Goal: Task Accomplishment & Management: Manage account settings

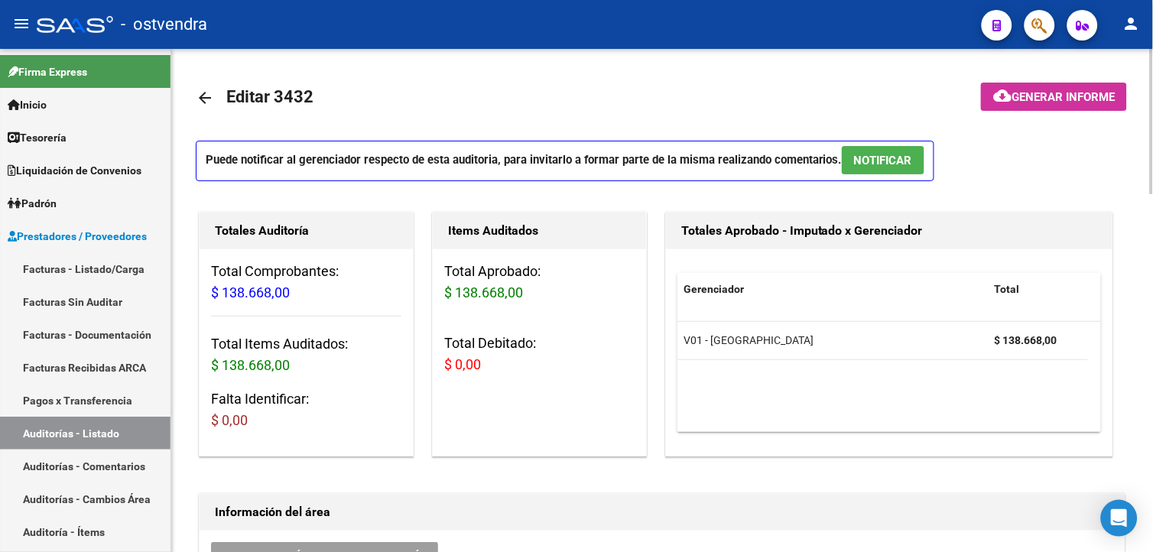
click at [908, 164] on span "NOTIFICAR" at bounding box center [883, 161] width 58 height 14
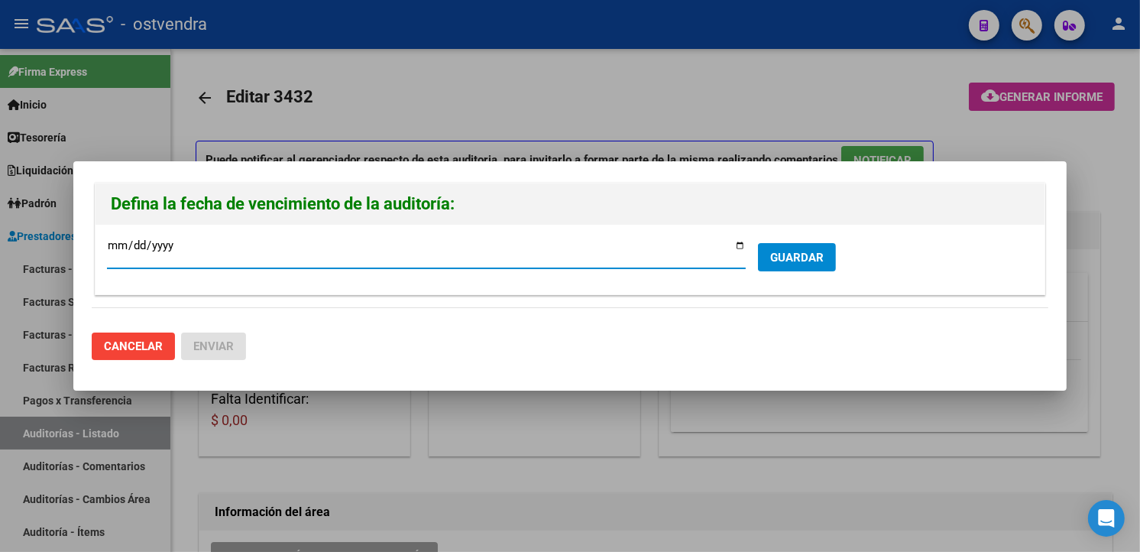
type input "2025-10-27"
click at [760, 264] on button "GUARDAR" at bounding box center [797, 257] width 78 height 28
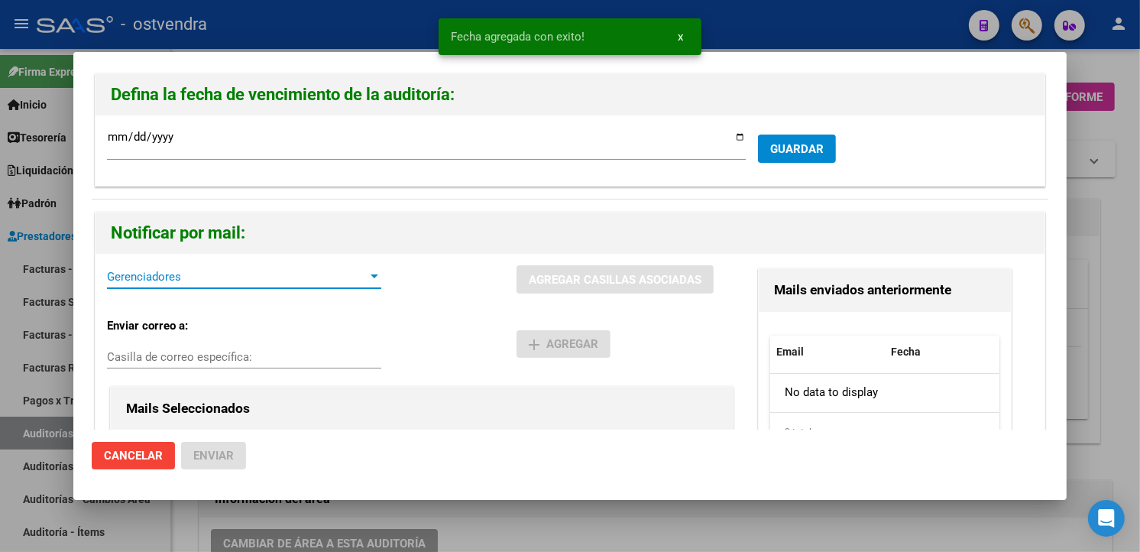
click at [257, 274] on span "Gerenciadores" at bounding box center [237, 277] width 261 height 14
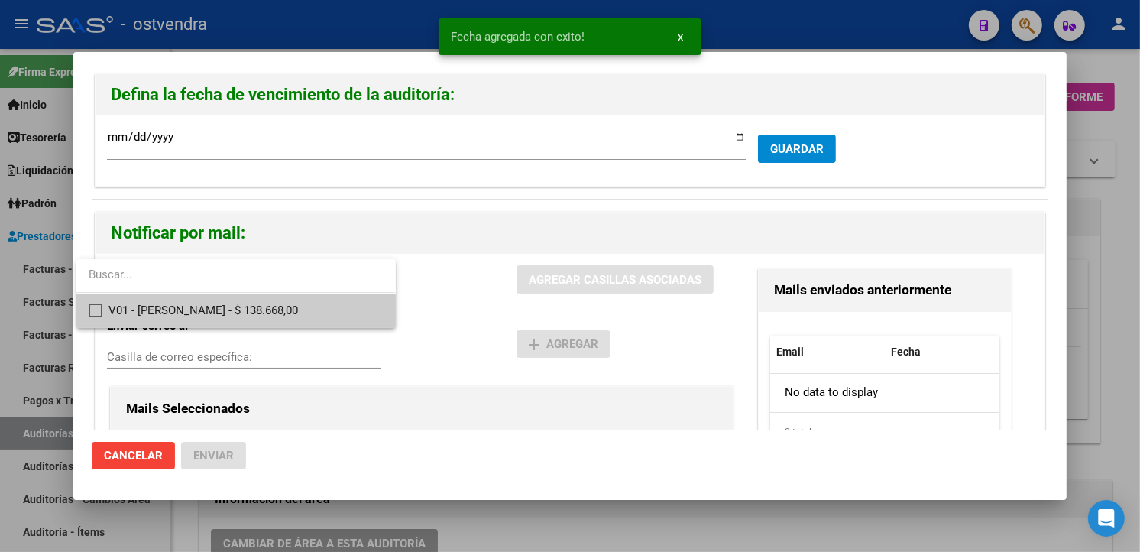
click at [250, 307] on span "V01 - Viasano - $ 138.668,00" at bounding box center [246, 310] width 274 height 34
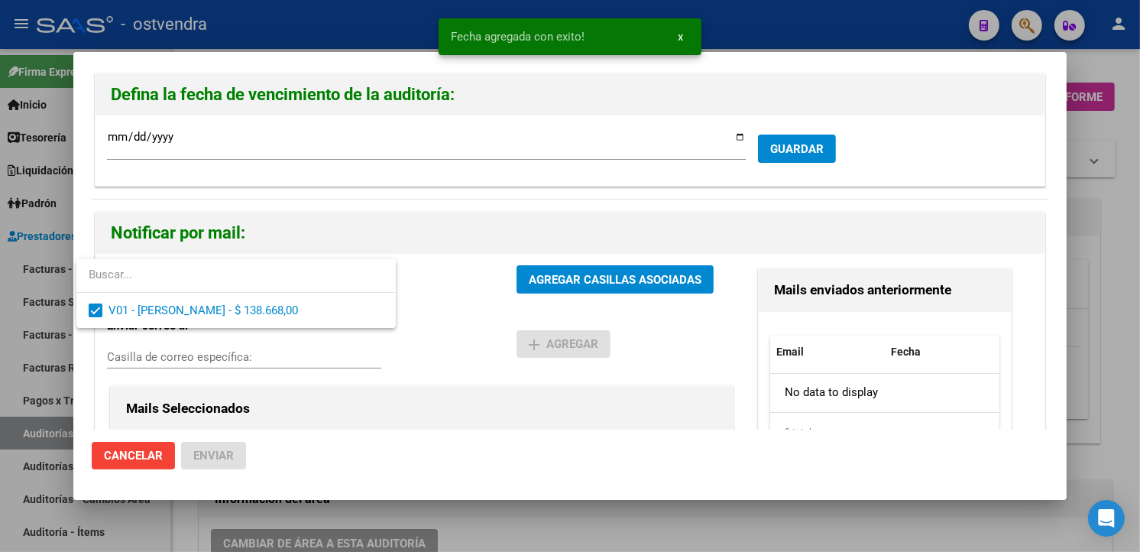
click at [627, 279] on div at bounding box center [570, 276] width 1140 height 552
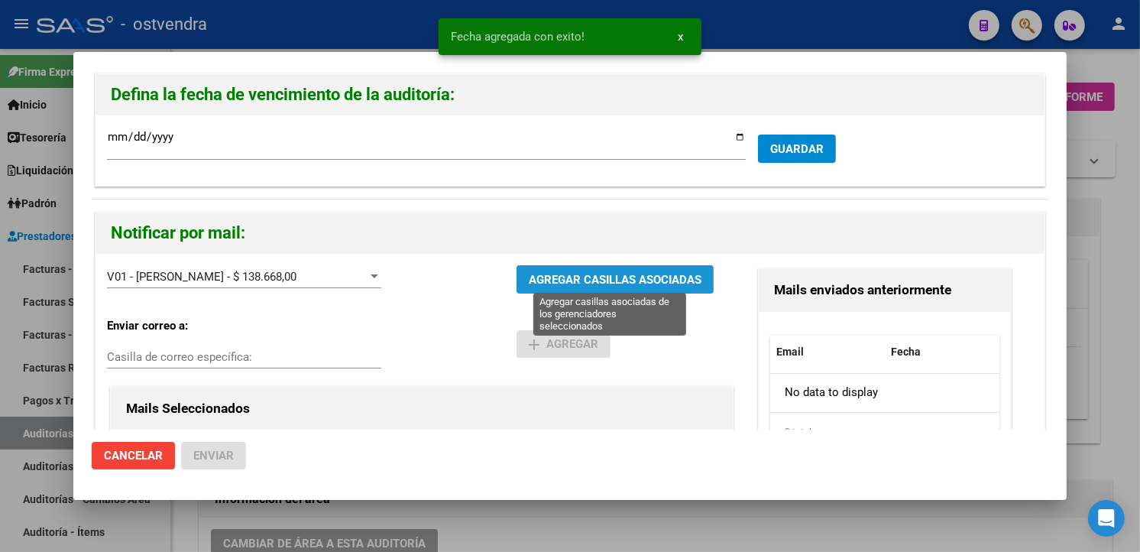
click at [627, 279] on span "AGREGAR CASILLAS ASOCIADAS" at bounding box center [615, 280] width 173 height 14
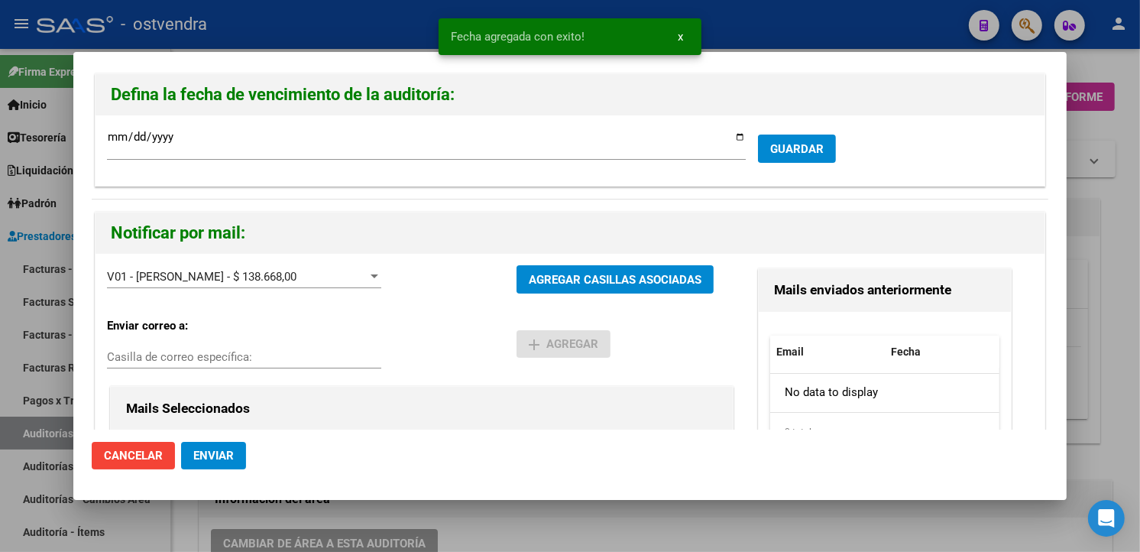
click at [235, 451] on button "Enviar" at bounding box center [213, 456] width 65 height 28
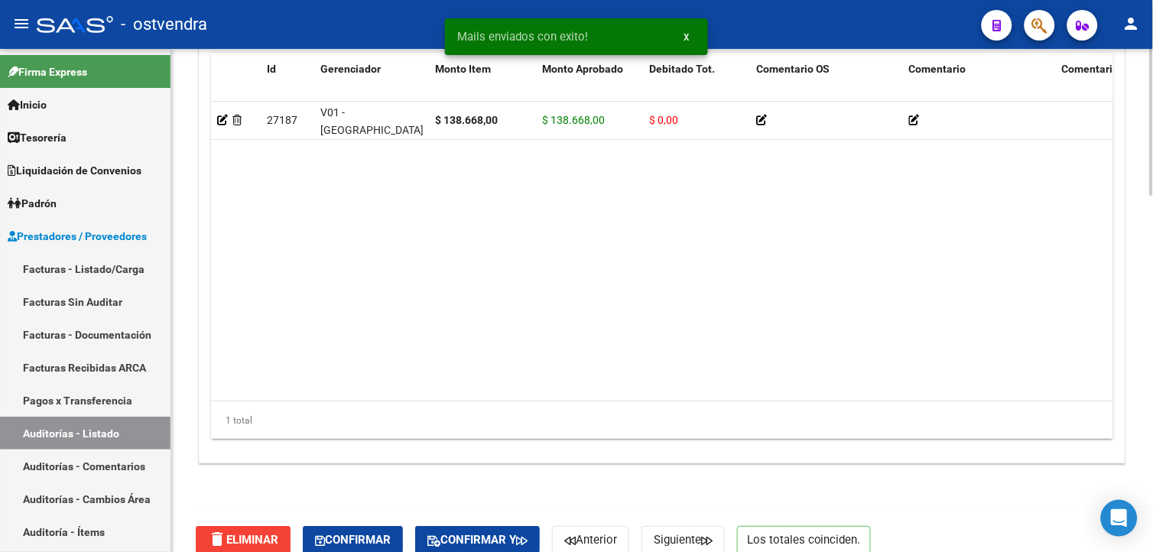
scroll to position [1221, 0]
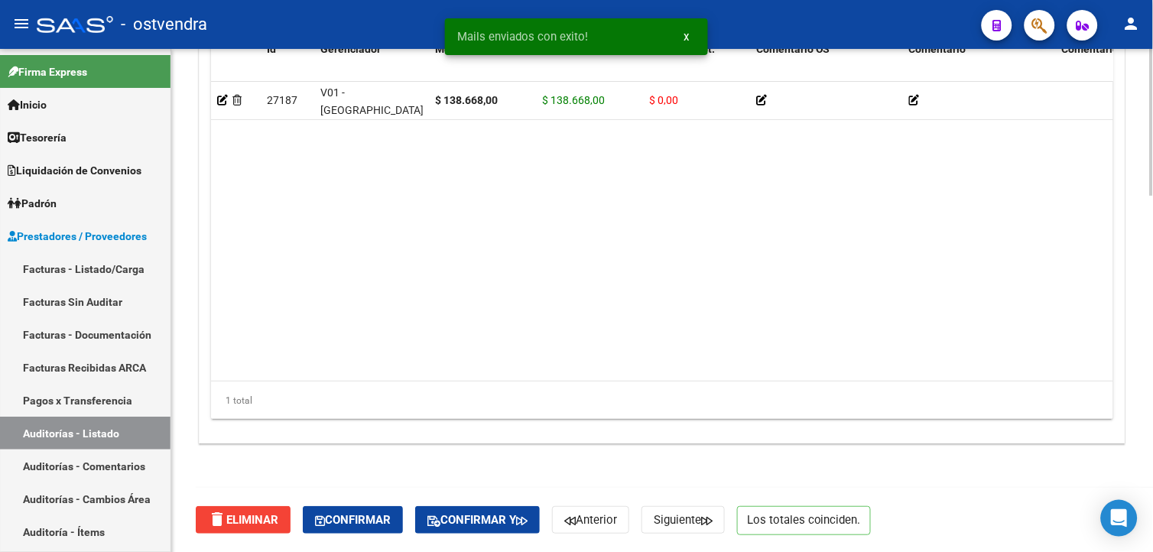
click at [1152, 546] on html "menu - ostvendra person Firma Express Inicio Calendario SSS Instructivos Contac…" at bounding box center [576, 276] width 1153 height 552
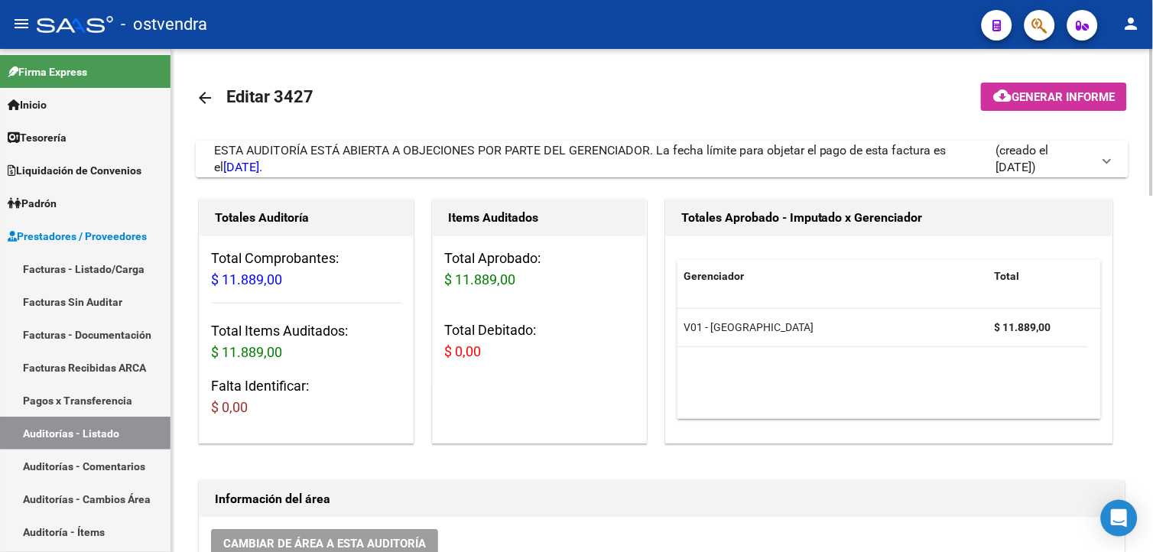
click at [651, 177] on mat-expansion-panel-header "ESTA AUDITORÍA ESTÁ ABIERTA A OBJECIONES POR PARTE DEL GERENCIADOR. La fecha lí…" at bounding box center [662, 159] width 932 height 37
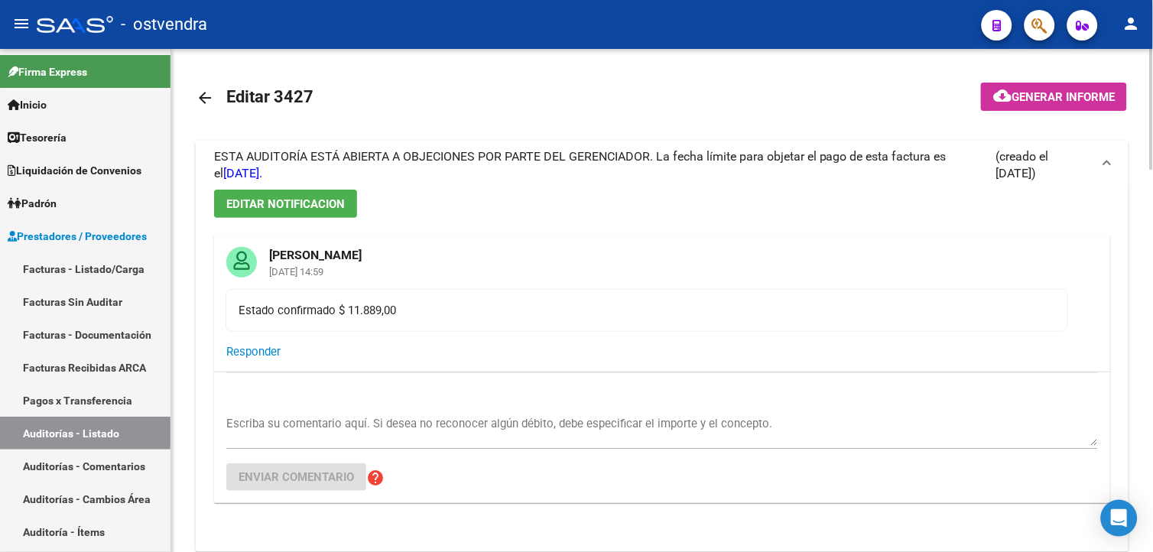
click at [651, 177] on div "ESTA AUDITORÍA ESTÁ ABIERTA A OBJECIONES POR PARTE DEL GERENCIADOR. La fecha lí…" at bounding box center [604, 165] width 781 height 34
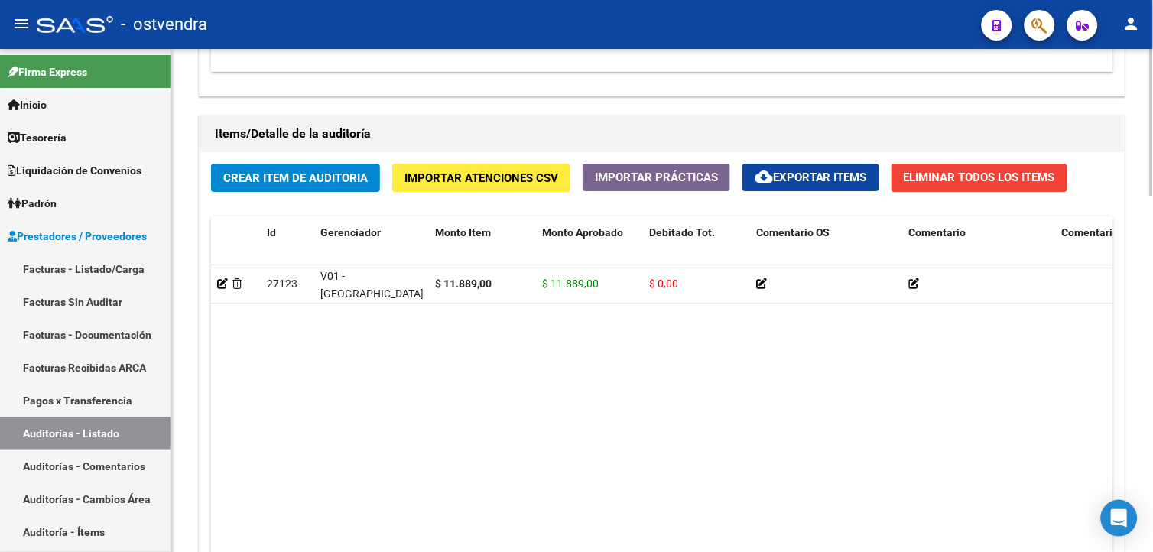
scroll to position [1221, 0]
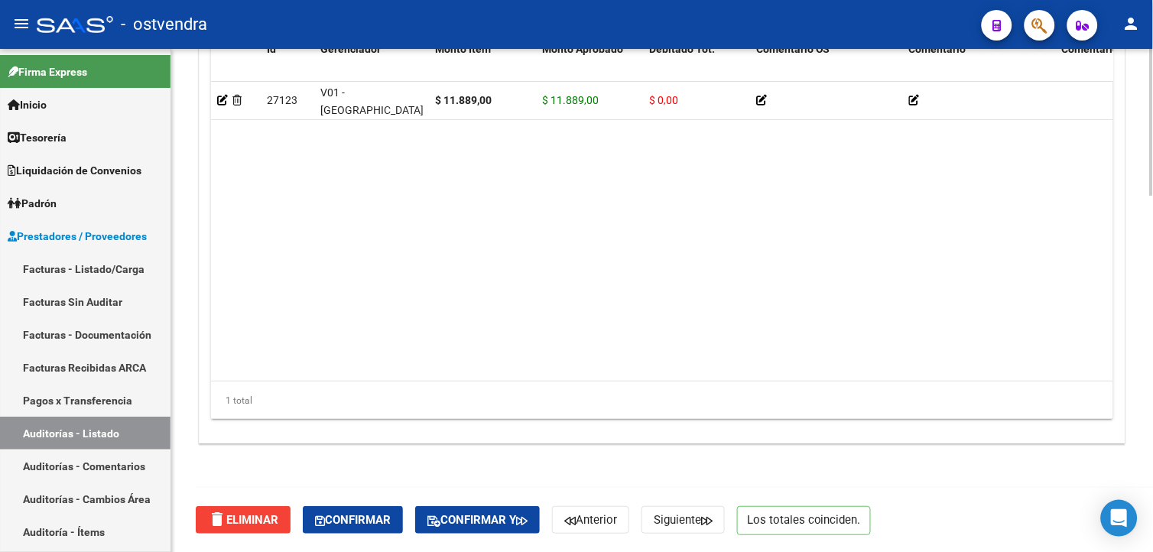
click at [1152, 551] on html "menu - ostvendra person Firma Express Inicio Calendario SSS Instructivos Contac…" at bounding box center [576, 276] width 1153 height 552
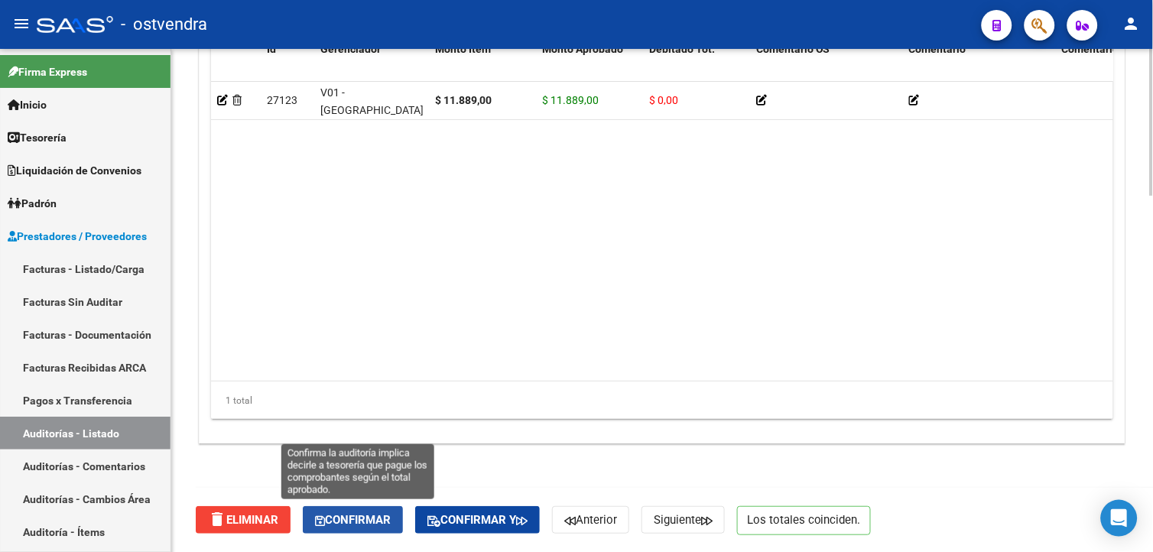
click at [383, 509] on button "Confirmar" at bounding box center [353, 520] width 100 height 28
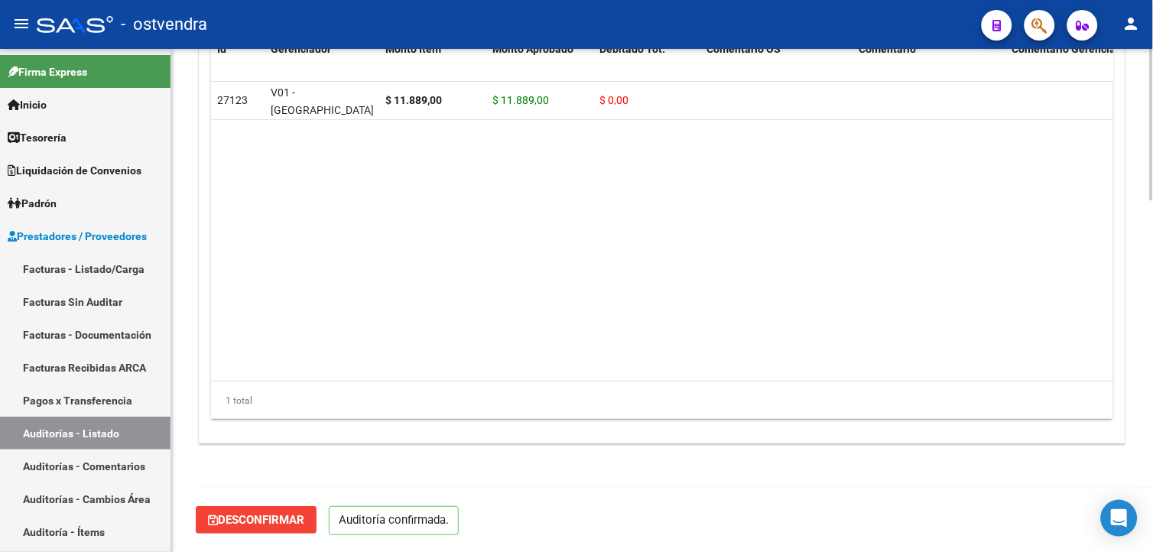
scroll to position [1167, 0]
